Goal: Task Accomplishment & Management: Manage account settings

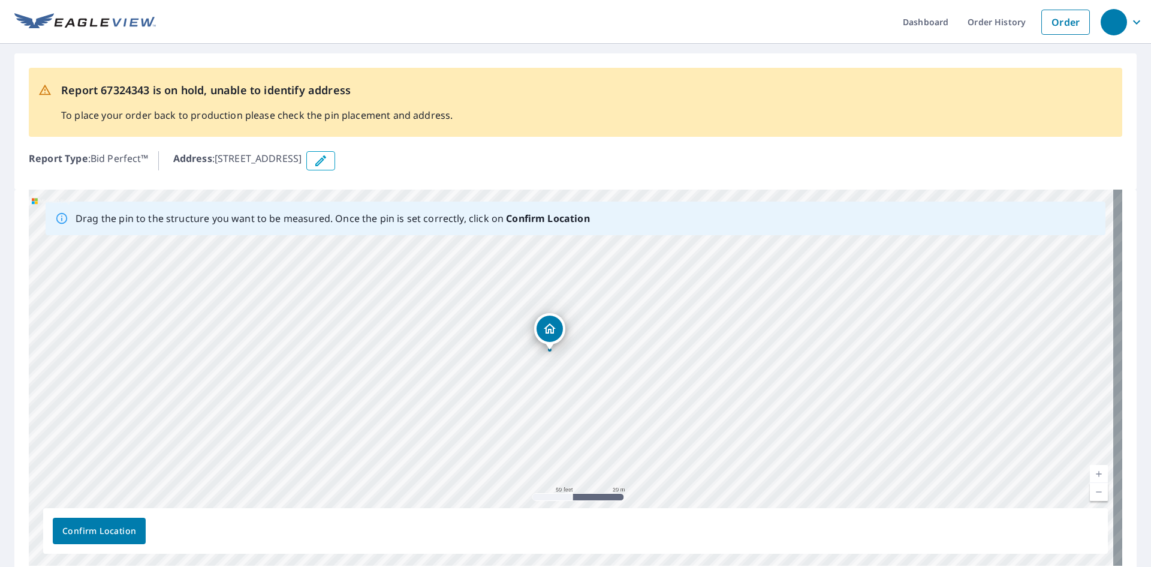
drag, startPoint x: 584, startPoint y: 328, endPoint x: 546, endPoint y: 333, distance: 38.8
click at [574, 354] on icon "Dropped pin, building 1, Residential property, 418 N 4th St Drexel, MO 64742" at bounding box center [571, 354] width 14 height 14
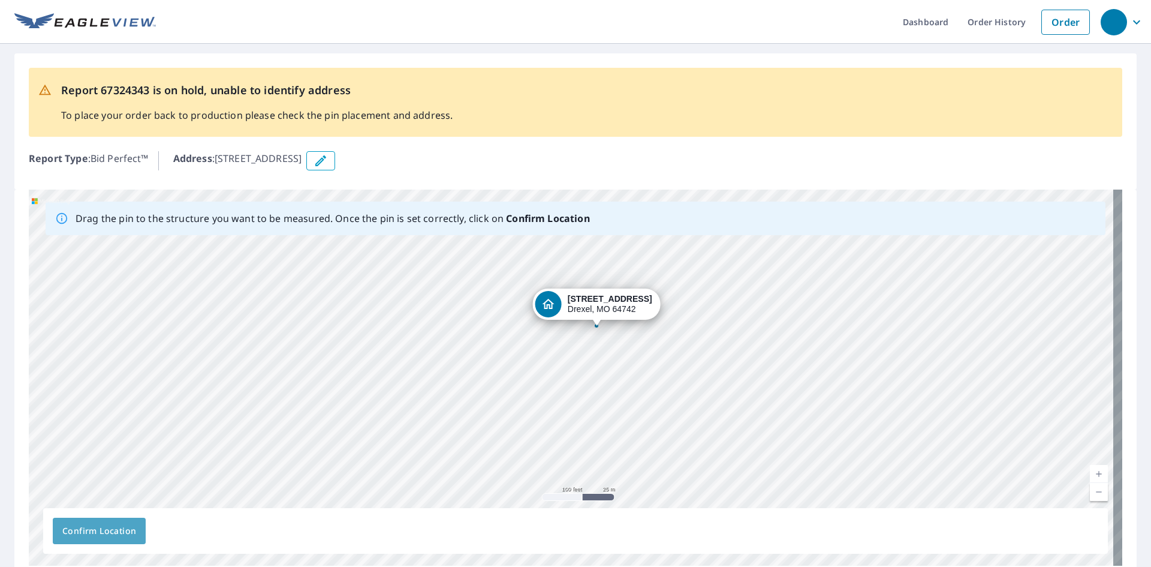
click at [108, 539] on button "Confirm Location" at bounding box center [99, 530] width 93 height 26
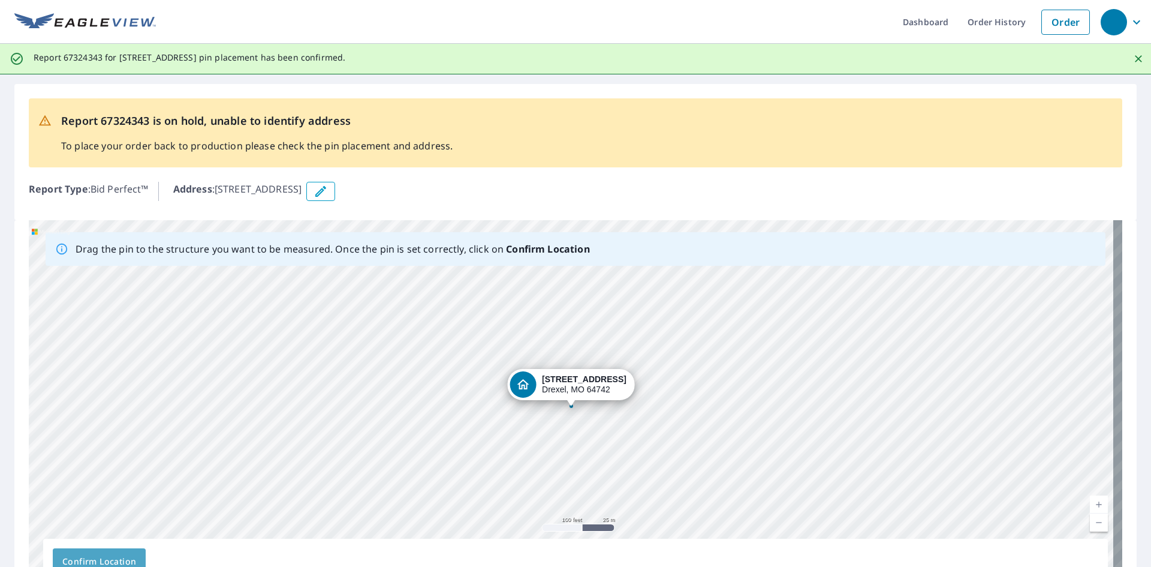
click at [97, 559] on span "Confirm Location" at bounding box center [99, 561] width 74 height 15
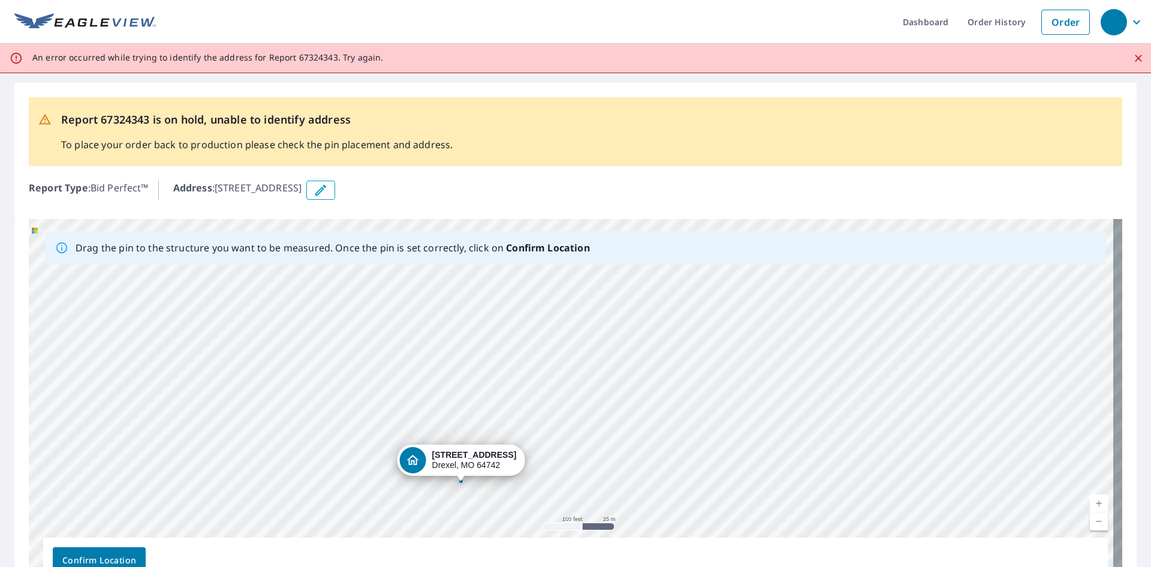
click at [466, 459] on div "418 N 4th St Drexel, MO 64742" at bounding box center [576, 407] width 1094 height 376
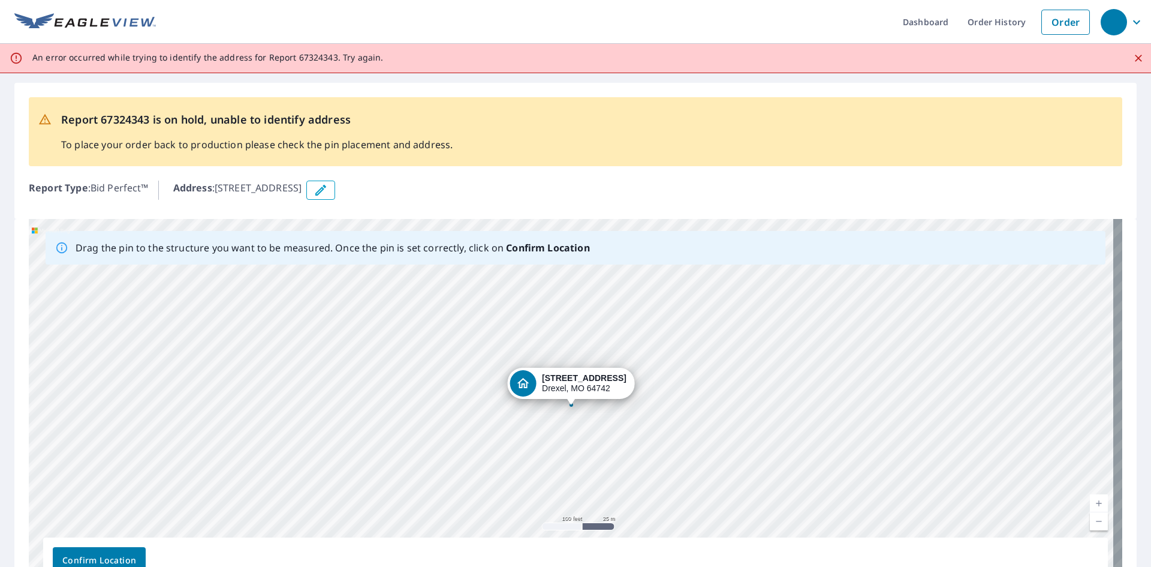
click at [529, 388] on icon "Dropped pin, building 1, Residential property, 418 N 4th St Drexel, MO 64742" at bounding box center [523, 383] width 12 height 10
click at [534, 389] on div "418 N 4th St Drexel, MO 64742" at bounding box center [576, 407] width 1094 height 376
click at [85, 554] on span "Confirm Location" at bounding box center [99, 560] width 74 height 15
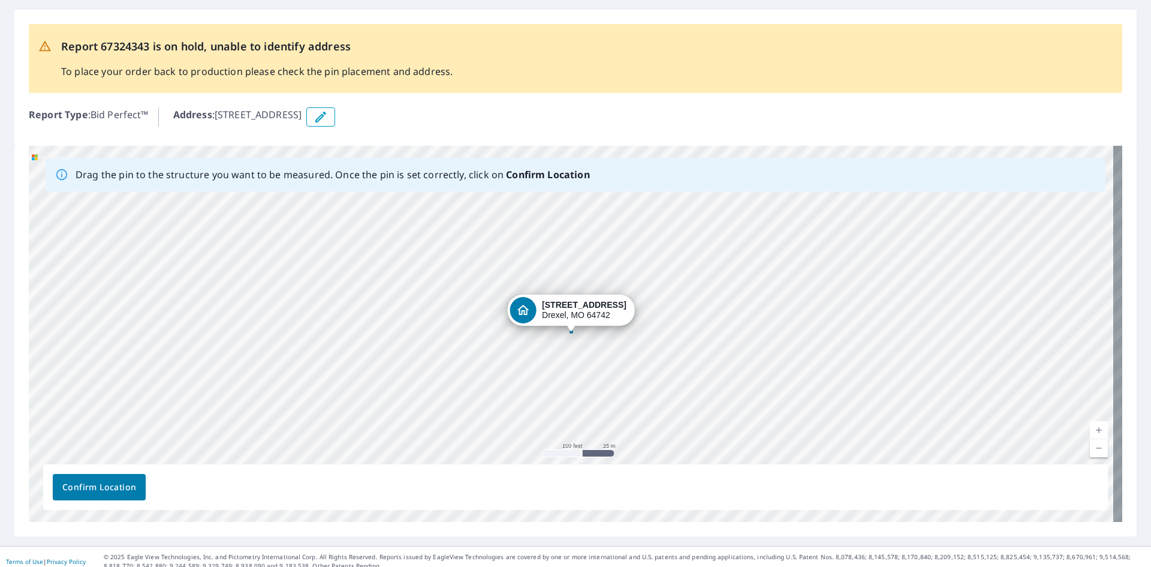
scroll to position [83, 0]
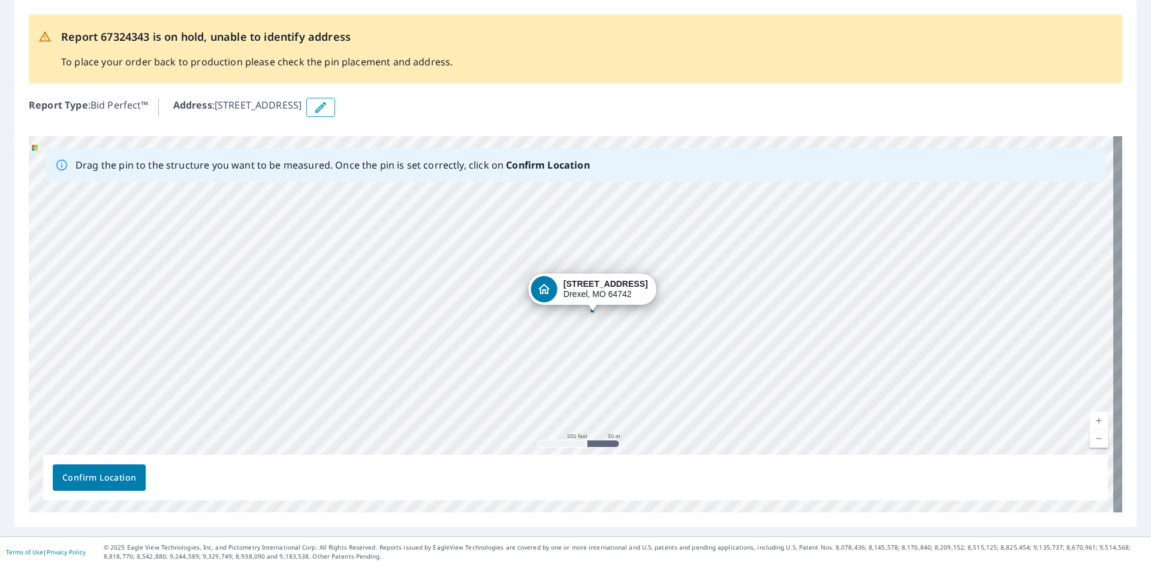
click at [107, 479] on span "Confirm Location" at bounding box center [99, 477] width 74 height 15
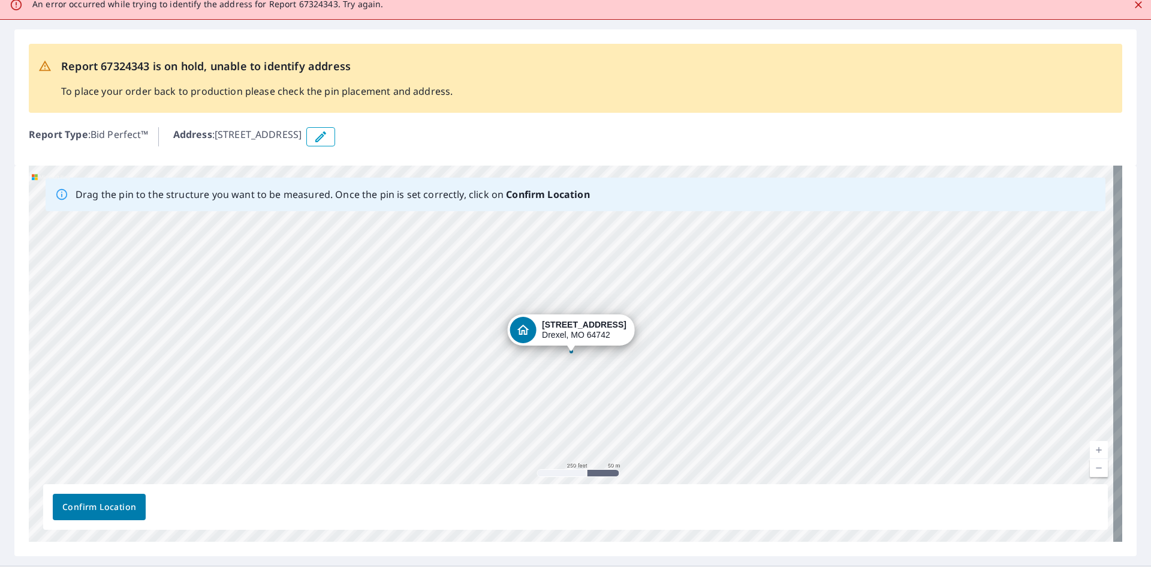
scroll to position [0, 0]
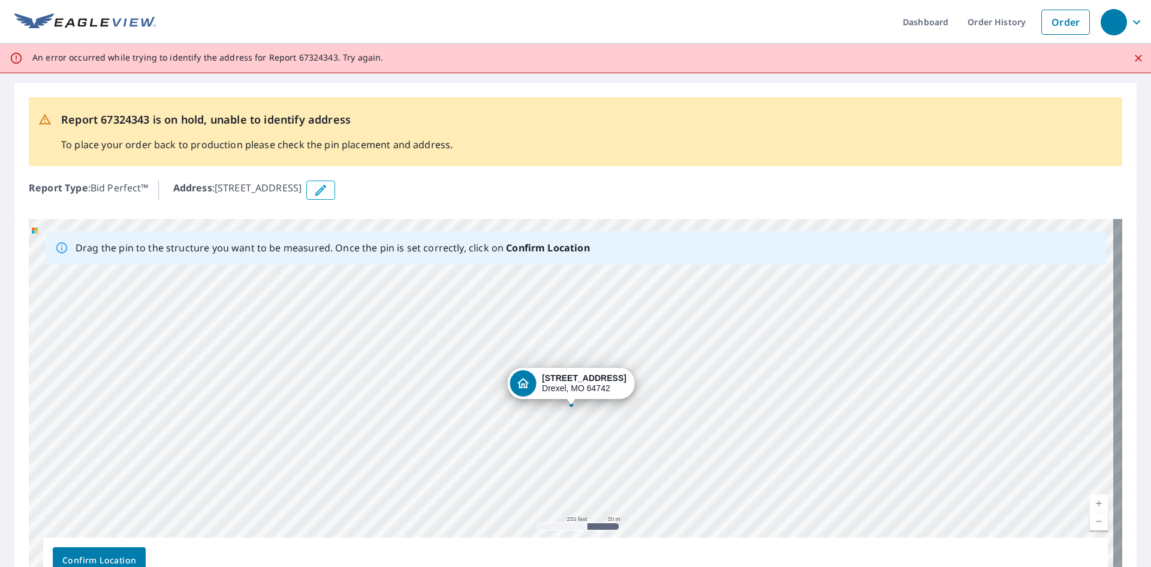
click at [328, 192] on icon "button" at bounding box center [321, 190] width 14 height 14
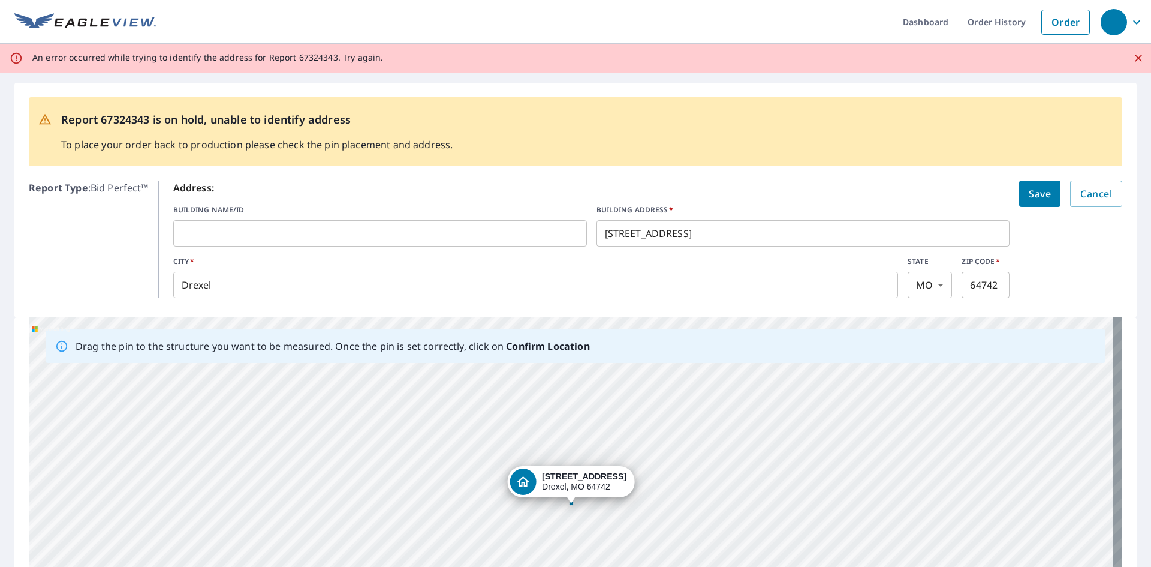
click at [1034, 199] on span "Save" at bounding box center [1040, 193] width 22 height 17
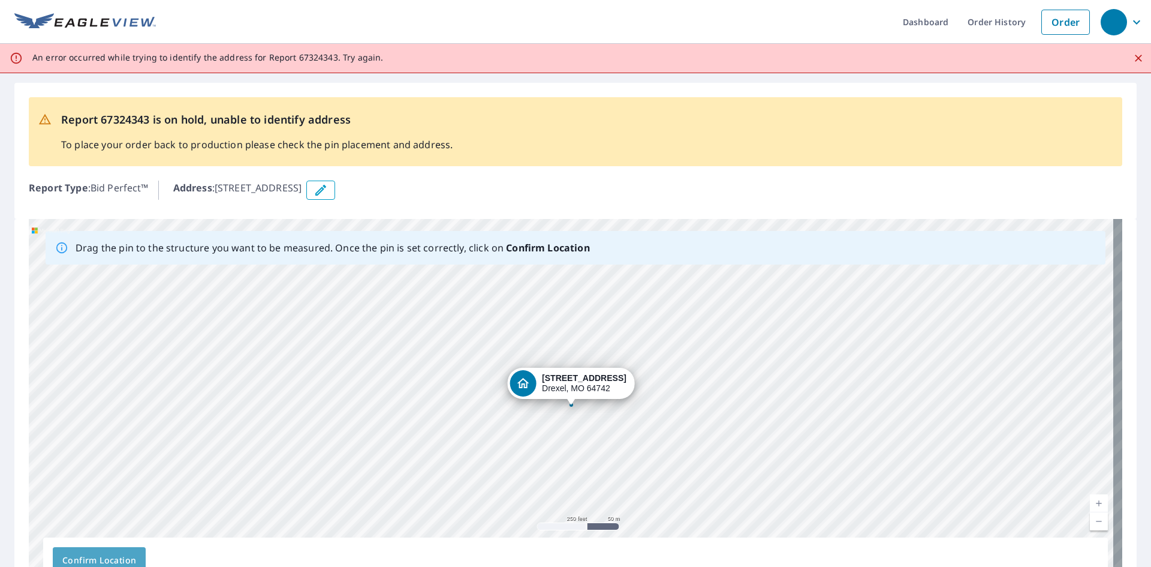
click at [127, 555] on span "Confirm Location" at bounding box center [99, 560] width 74 height 15
click at [121, 556] on span "Confirm Location" at bounding box center [99, 560] width 74 height 15
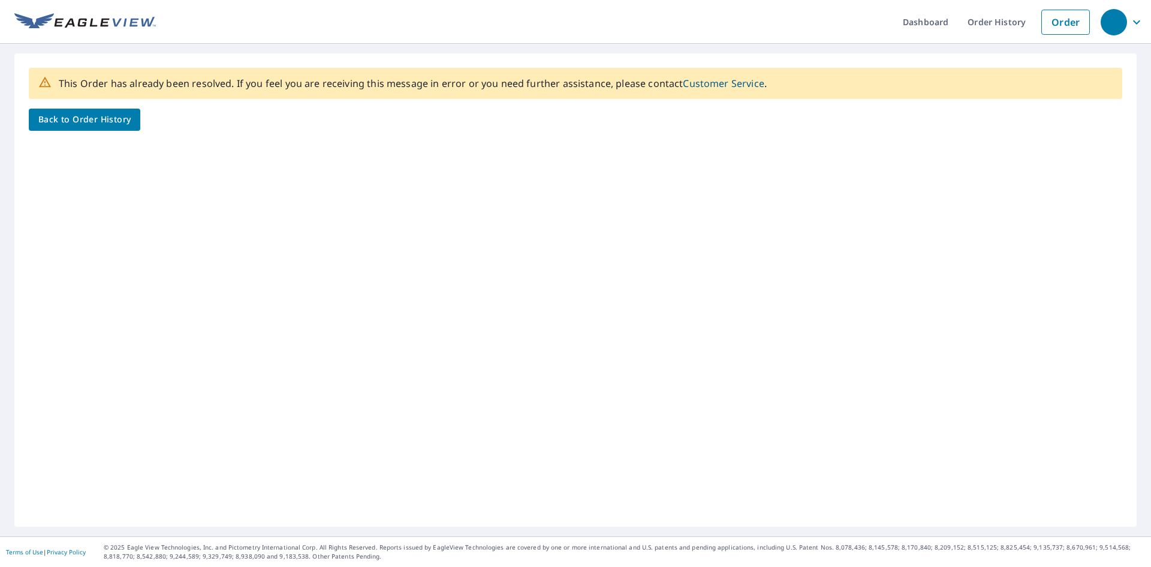
click at [107, 120] on span "Back to Order History" at bounding box center [84, 119] width 92 height 15
